Goal: Task Accomplishment & Management: Complete application form

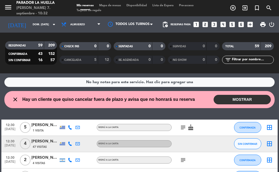
click at [206, 24] on icon "looks_two" at bounding box center [204, 24] width 7 height 7
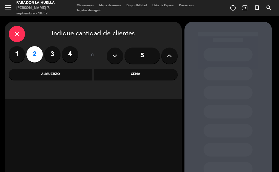
click at [71, 75] on div "Almuerzo" at bounding box center [51, 74] width 84 height 11
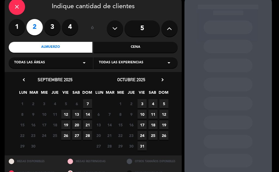
click at [87, 103] on span "7" at bounding box center [87, 103] width 9 height 9
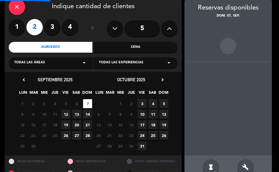
scroll to position [22, 0]
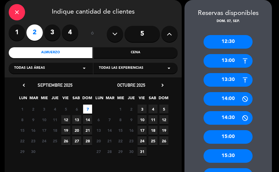
click at [216, 43] on div "12:30" at bounding box center [227, 42] width 49 height 14
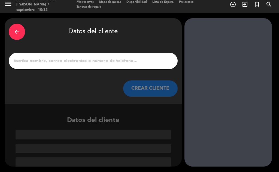
click at [109, 67] on div at bounding box center [93, 61] width 169 height 16
click at [108, 65] on input "1" at bounding box center [93, 61] width 161 height 8
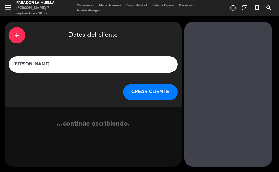
type input "[PERSON_NAME]"
click at [138, 96] on button "CREAR CLIENTE" at bounding box center [150, 92] width 54 height 16
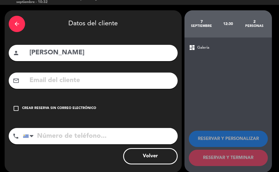
scroll to position [17, 0]
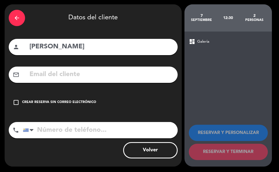
click at [82, 99] on div "check_box_outline_blank Crear reserva sin correo electrónico" at bounding box center [93, 102] width 169 height 16
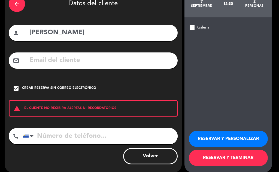
scroll to position [38, 0]
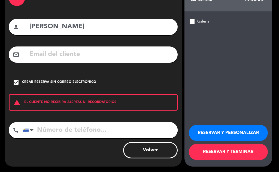
click at [240, 150] on button "RESERVAR Y TERMINAR" at bounding box center [228, 152] width 79 height 16
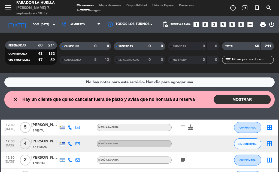
click at [231, 96] on button "MOSTRAR" at bounding box center [241, 100] width 57 height 10
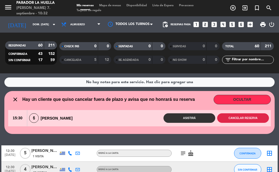
click at [233, 120] on button "Cancelar reserva" at bounding box center [243, 119] width 52 height 10
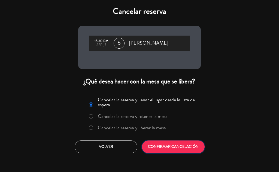
click at [164, 145] on button "CONFIRMAR CANCELACIÓN" at bounding box center [173, 147] width 63 height 13
